Goal: Information Seeking & Learning: Learn about a topic

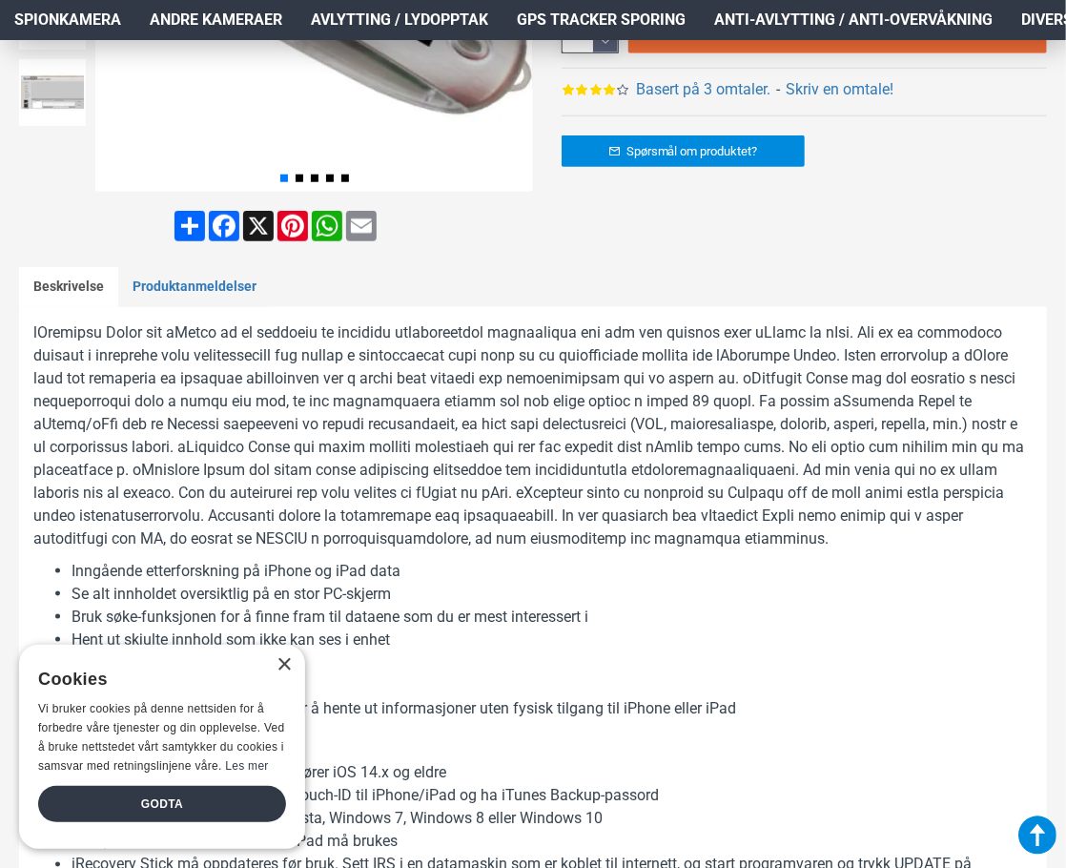
scroll to position [858, 0]
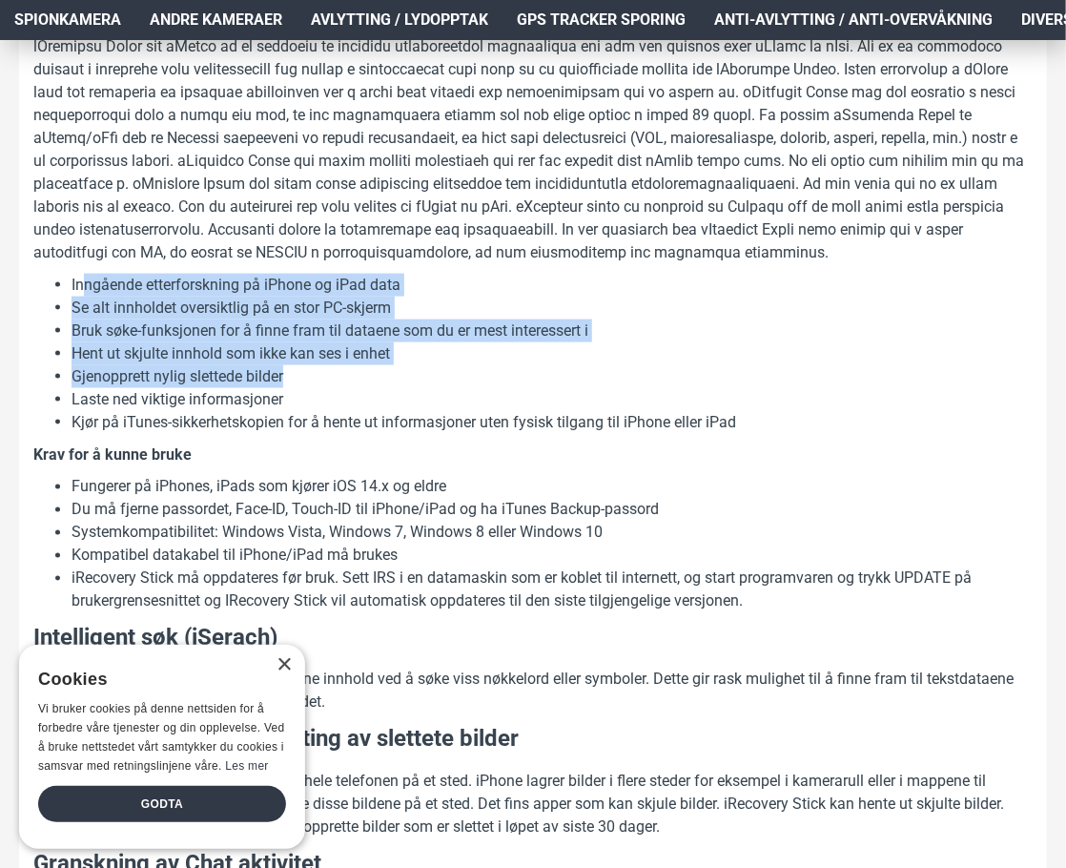
drag, startPoint x: 89, startPoint y: 279, endPoint x: 447, endPoint y: 378, distance: 372.1
click at [446, 378] on ul "Inngående etterforskning på iPhone og iPad data Se alt innholdet oversiktlig på…" at bounding box center [533, 354] width 1000 height 160
click at [450, 385] on li "Gjenopprett nylig slettede bilder" at bounding box center [552, 376] width 961 height 23
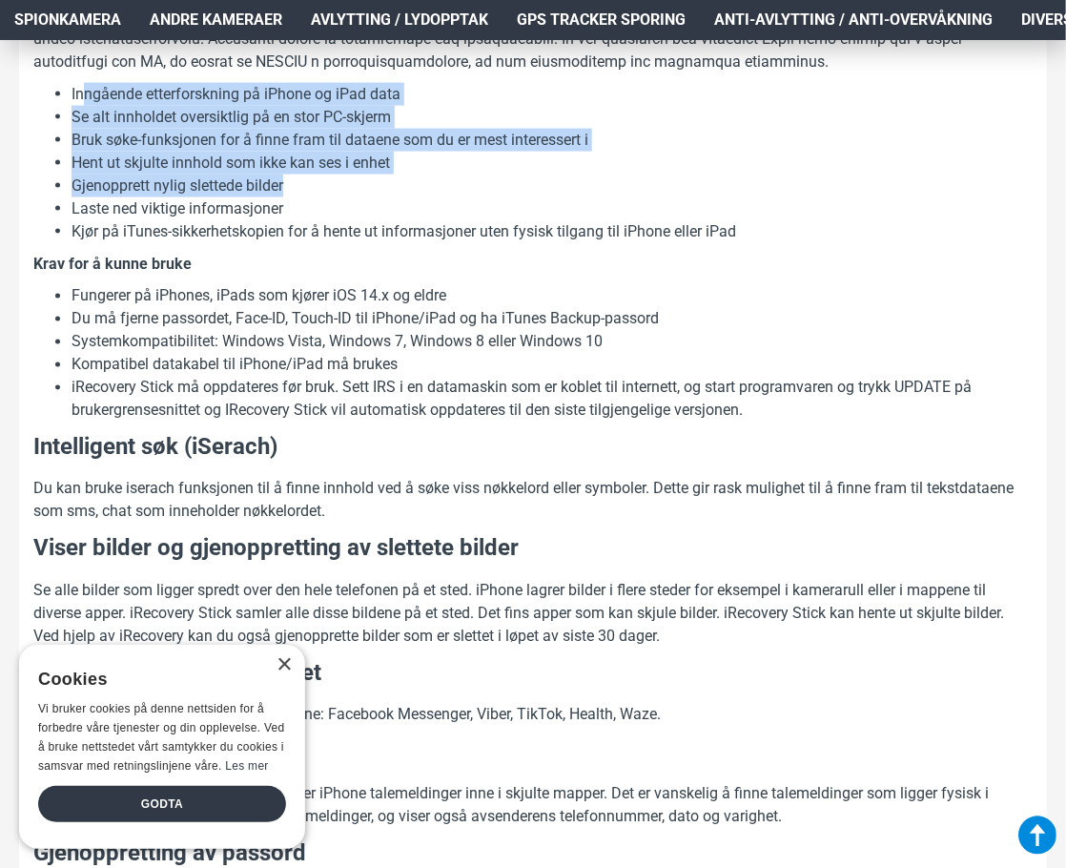
click at [429, 382] on li "iRecovery Stick må oppdateres før bruk. Sett IRS i en datamaskin som er koblet …" at bounding box center [552, 400] width 961 height 46
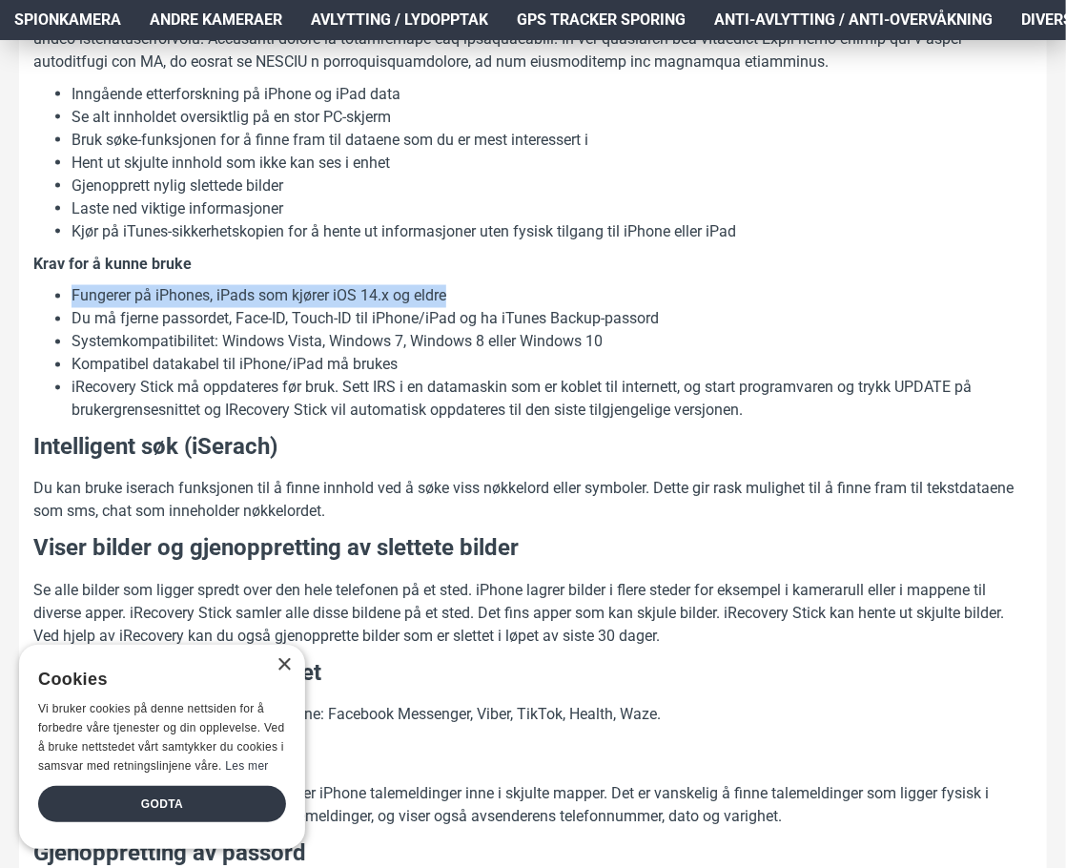
drag, startPoint x: 507, startPoint y: 296, endPoint x: 62, endPoint y: 299, distance: 445.4
click at [62, 299] on ul "Fungerer på iPhones, iPads som kjører iOS 14.x og eldre Du må fjerne passordet,…" at bounding box center [533, 353] width 1000 height 137
click at [204, 354] on li "Kompatibel datakabel til iPhone/iPad må brukes" at bounding box center [552, 365] width 961 height 23
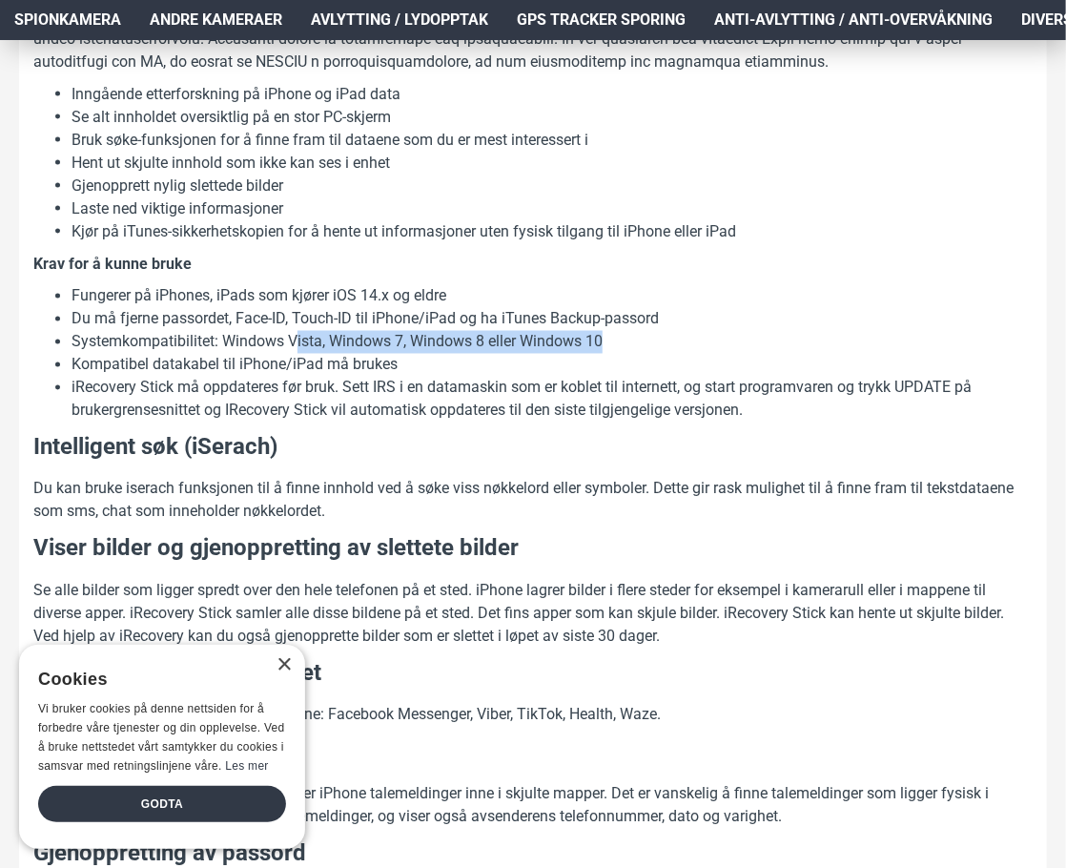
drag, startPoint x: 632, startPoint y: 337, endPoint x: 278, endPoint y: 330, distance: 354.9
click at [278, 331] on li "Systemkompatibilitet: Windows Vista, Windows 7, Windows 8 eller Windows 10" at bounding box center [552, 342] width 961 height 23
click at [276, 331] on li "Systemkompatibilitet: Windows Vista, Windows 7, Windows 8 eller Windows 10" at bounding box center [552, 342] width 961 height 23
drag, startPoint x: 336, startPoint y: 362, endPoint x: 206, endPoint y: 352, distance: 130.1
click at [206, 354] on li "Kompatibel datakabel til iPhone/iPad må brukes" at bounding box center [552, 365] width 961 height 23
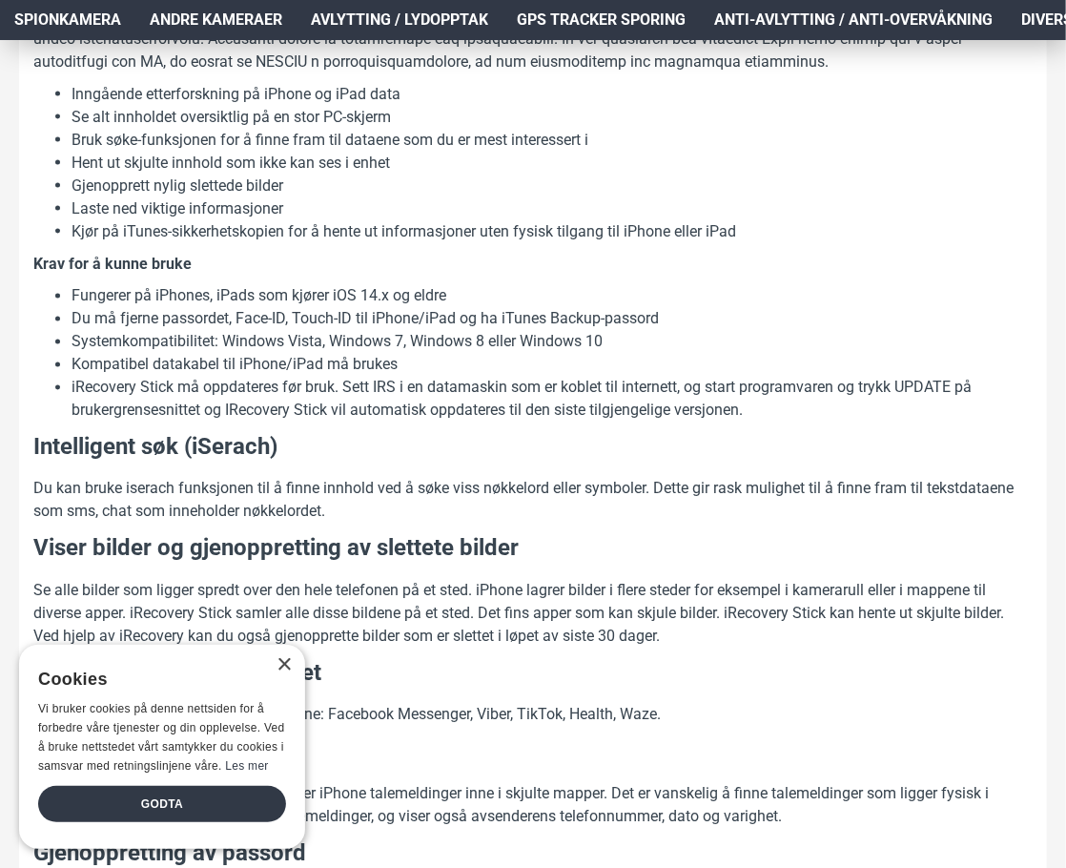
click at [206, 354] on li "Kompatibel datakabel til iPhone/iPad må brukes" at bounding box center [552, 365] width 961 height 23
drag, startPoint x: 155, startPoint y: 384, endPoint x: 466, endPoint y: 398, distance: 312.2
click at [466, 398] on li "iRecovery Stick må oppdateres før bruk. Sett IRS i en datamaskin som er koblet …" at bounding box center [552, 400] width 961 height 46
click at [469, 399] on li "iRecovery Stick må oppdateres før bruk. Sett IRS i en datamaskin som er koblet …" at bounding box center [552, 400] width 961 height 46
drag, startPoint x: 351, startPoint y: 383, endPoint x: 566, endPoint y: 396, distance: 215.0
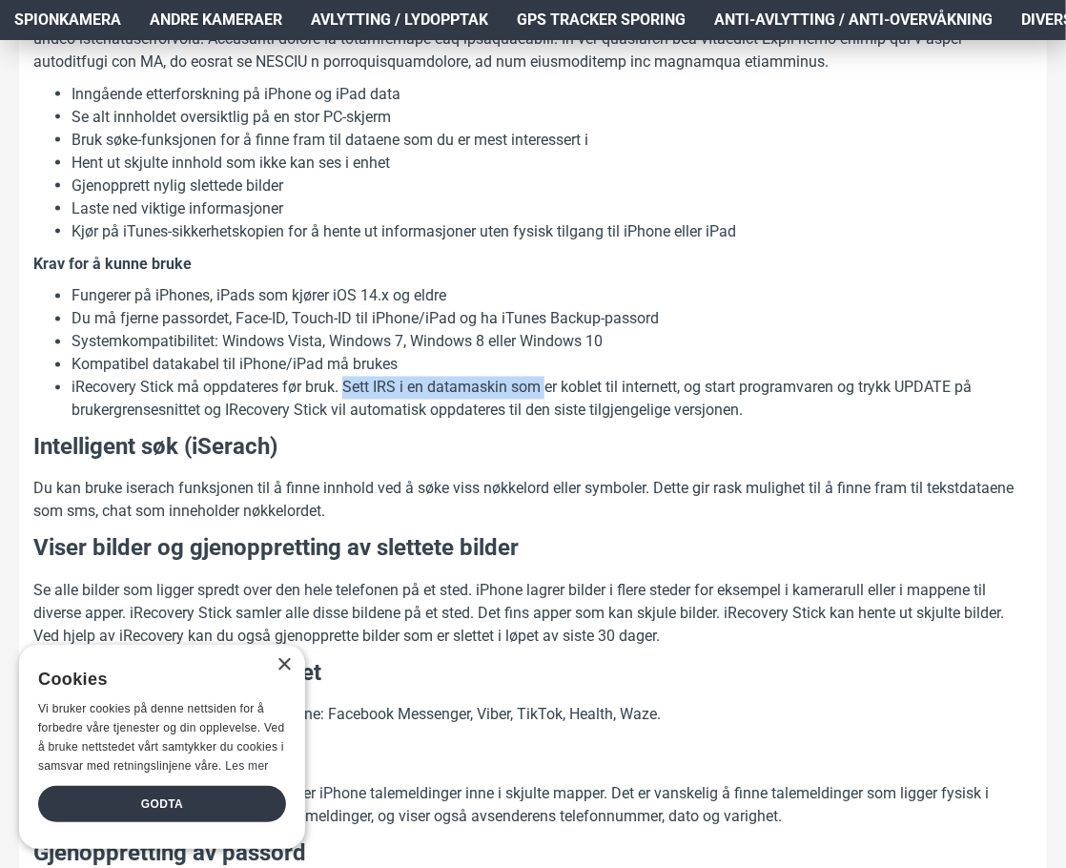
click at [566, 396] on li "iRecovery Stick må oppdateres før bruk. Sett IRS i en datamaskin som er koblet …" at bounding box center [552, 400] width 961 height 46
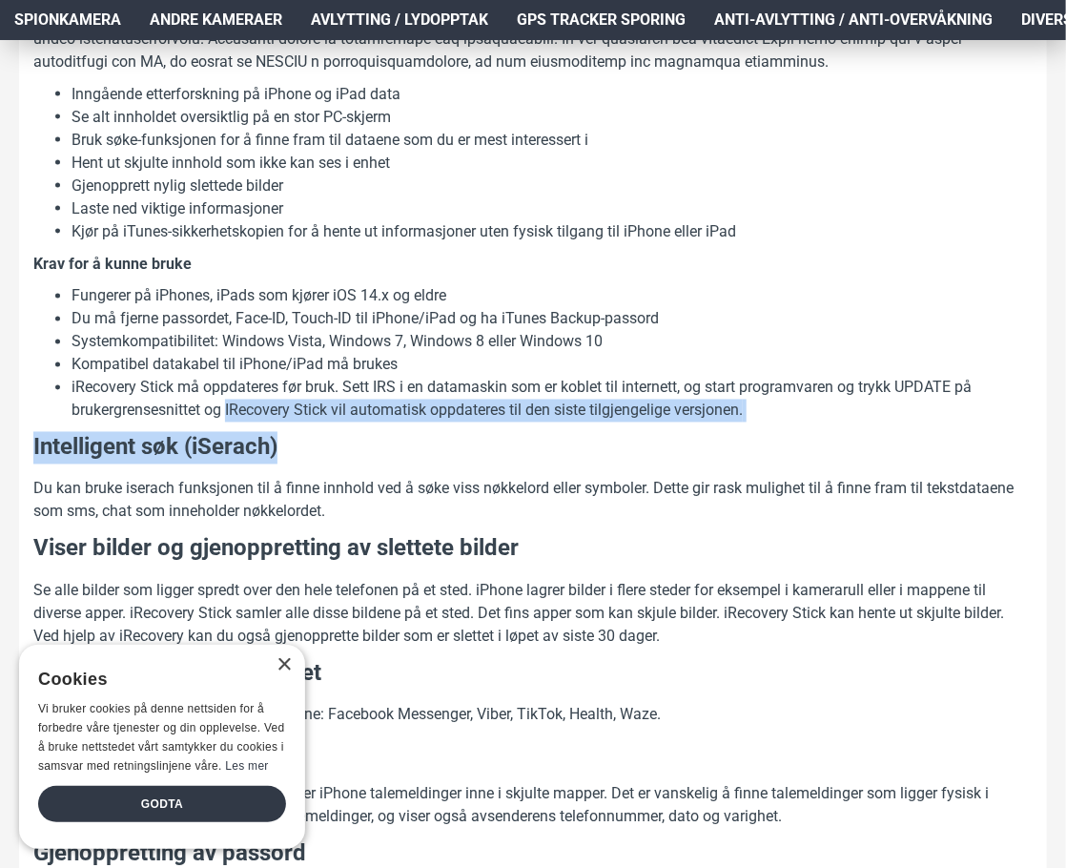
drag, startPoint x: 277, startPoint y: 414, endPoint x: 770, endPoint y: 416, distance: 493.1
click at [769, 417] on li "iRecovery Stick må oppdateres før bruk. Sett IRS i en datamaskin som er koblet …" at bounding box center [552, 400] width 961 height 46
click at [770, 415] on li "iRecovery Stick må oppdateres før bruk. Sett IRS i en datamaskin som er koblet …" at bounding box center [552, 400] width 961 height 46
